Goal: Transaction & Acquisition: Book appointment/travel/reservation

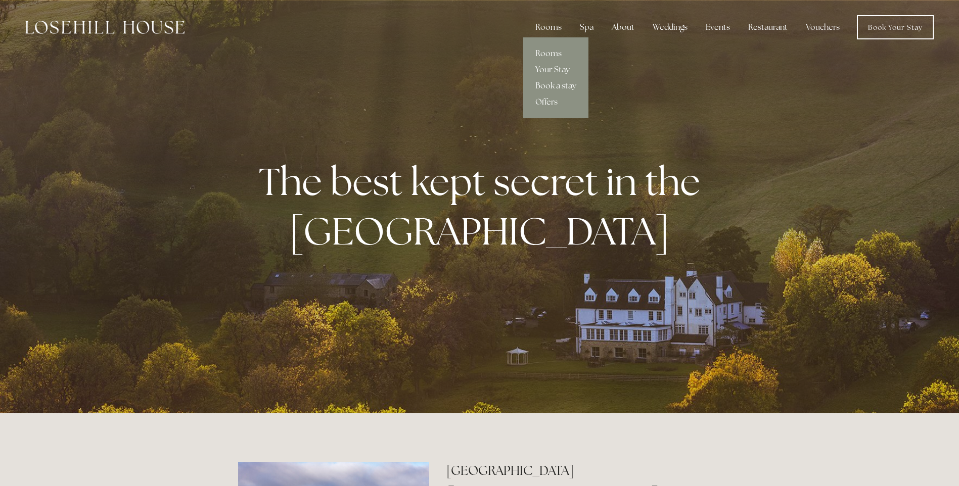
click at [547, 24] on div "Rooms" at bounding box center [548, 27] width 42 height 20
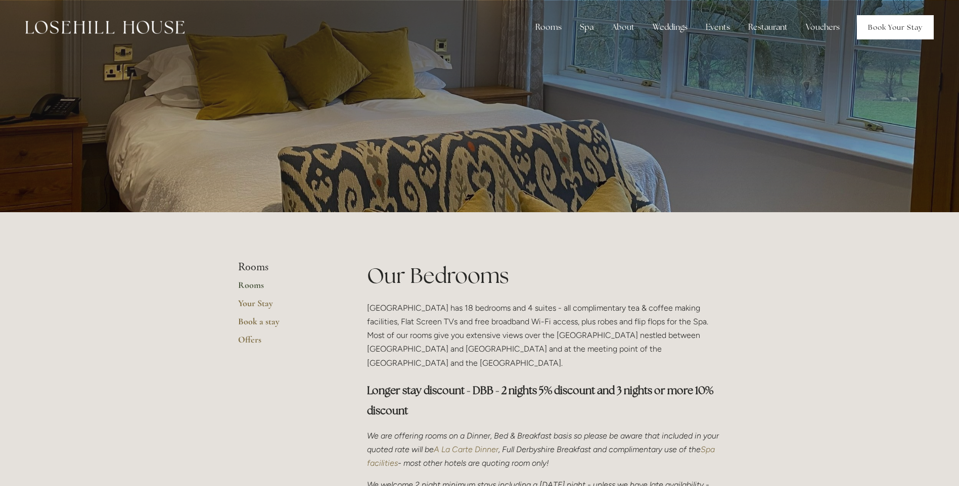
drag, startPoint x: 896, startPoint y: 25, endPoint x: 891, endPoint y: 27, distance: 5.4
click at [896, 25] on link "Book Your Stay" at bounding box center [894, 27] width 77 height 24
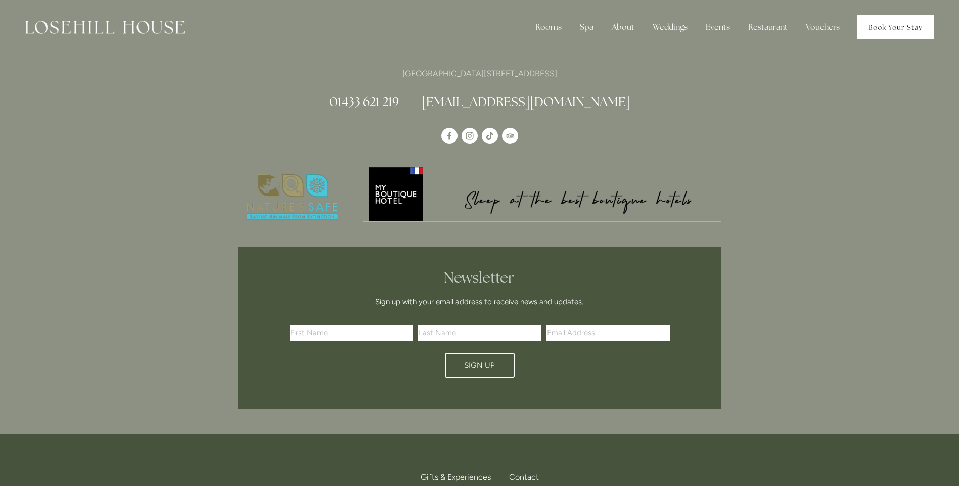
click at [903, 22] on link "Book Your Stay" at bounding box center [894, 27] width 77 height 24
click at [893, 23] on link "Book Your Stay" at bounding box center [894, 27] width 77 height 24
click at [901, 28] on link "Book Your Stay" at bounding box center [894, 27] width 77 height 24
click at [891, 29] on link "Book Your Stay" at bounding box center [894, 27] width 77 height 24
click at [878, 30] on link "Book Your Stay" at bounding box center [894, 27] width 77 height 24
